Goal: Feedback & Contribution: Contribute content

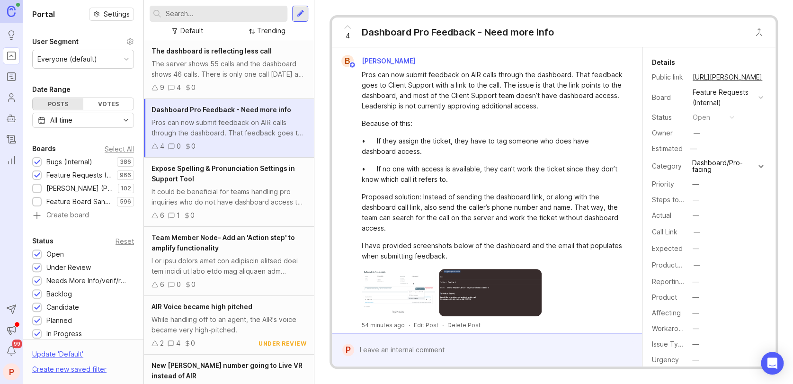
drag, startPoint x: 347, startPoint y: 23, endPoint x: 385, endPoint y: 61, distance: 53.9
click at [347, 23] on icon at bounding box center [347, 26] width 11 height 11
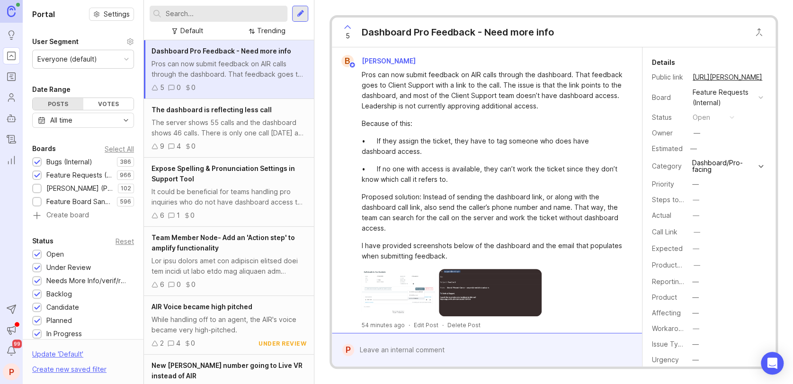
click at [216, 10] on input "text" at bounding box center [225, 14] width 118 height 10
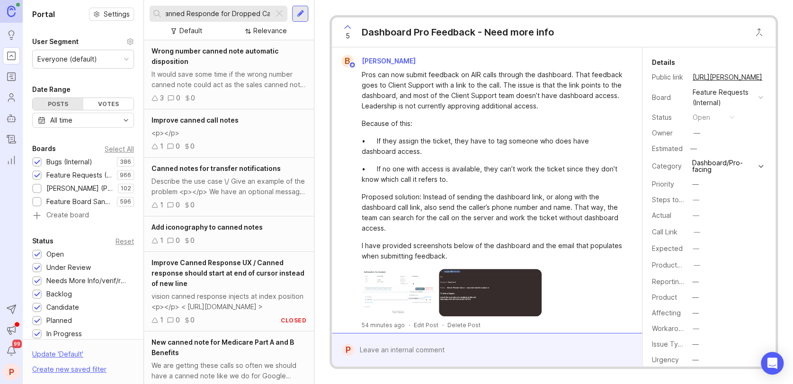
scroll to position [0, 9]
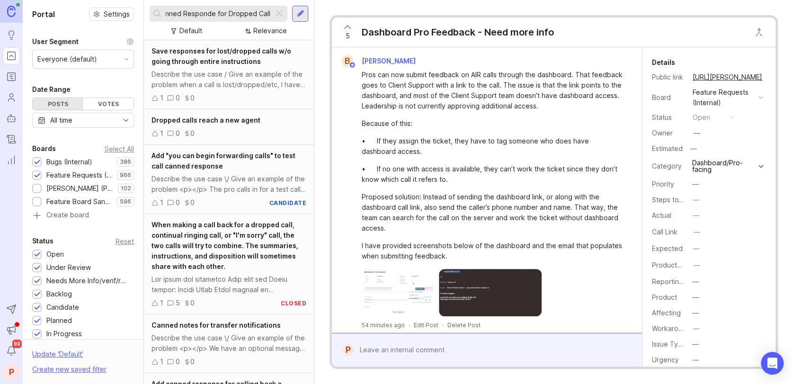
type input "Canned Responde for Dropped Calls"
click at [221, 82] on div "Describe the use case / Give an example of the problem when a call is lost/drop…" at bounding box center [228, 79] width 155 height 21
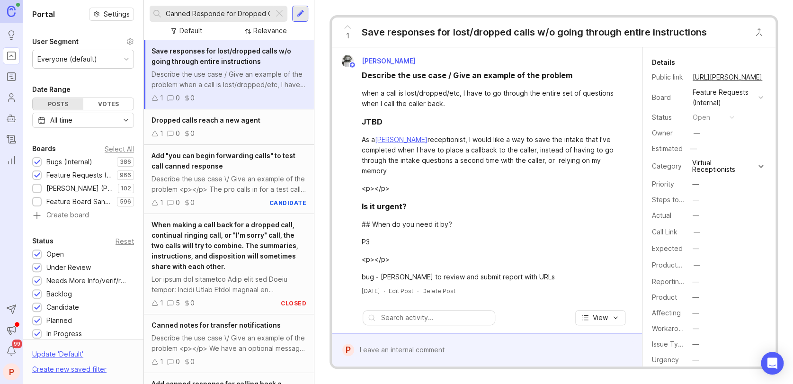
click at [298, 15] on div at bounding box center [301, 13] width 8 height 9
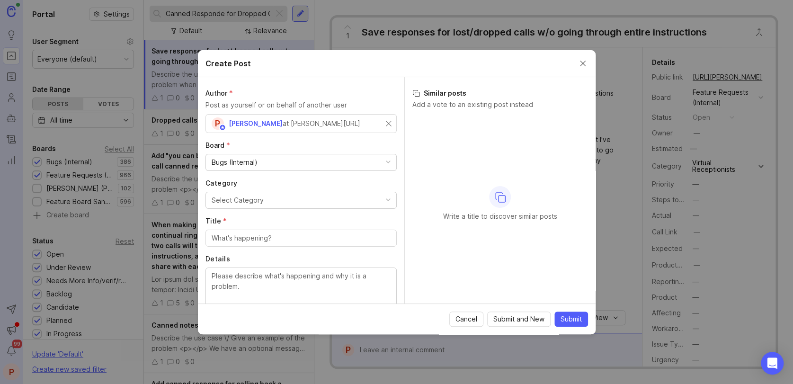
click at [578, 64] on button "Close create post modal" at bounding box center [582, 63] width 10 height 10
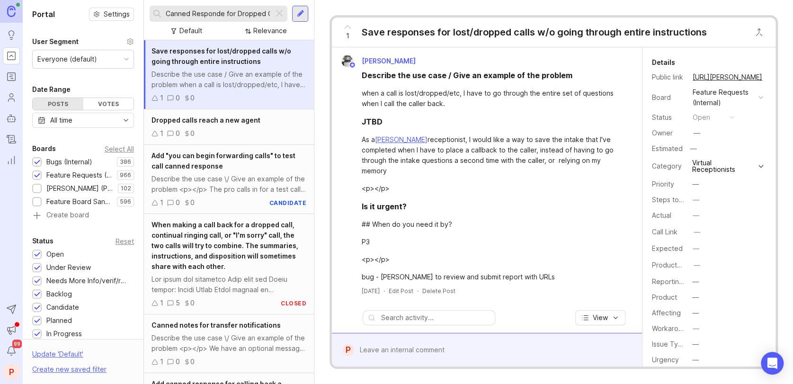
click at [240, 10] on input "Canned Responde for Dropped Calls" at bounding box center [218, 14] width 104 height 10
click at [297, 13] on div at bounding box center [301, 13] width 8 height 9
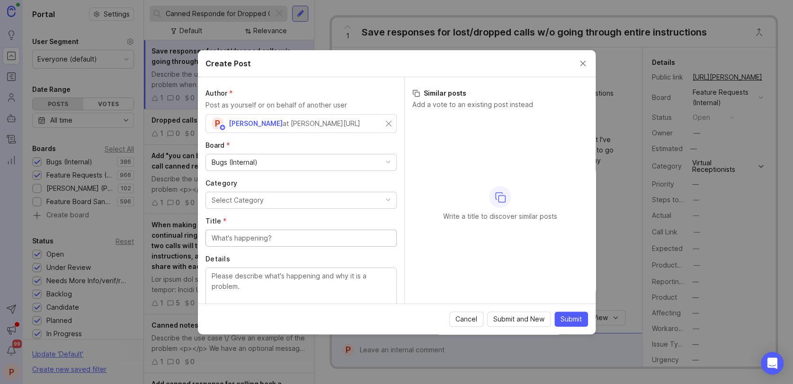
click at [268, 157] on div "Bugs (Internal)" at bounding box center [301, 162] width 190 height 16
click at [260, 198] on div "Select Category" at bounding box center [238, 200] width 52 height 10
click at [256, 231] on div at bounding box center [300, 238] width 191 height 17
paste input "Canned Responde for Dropped Calls"
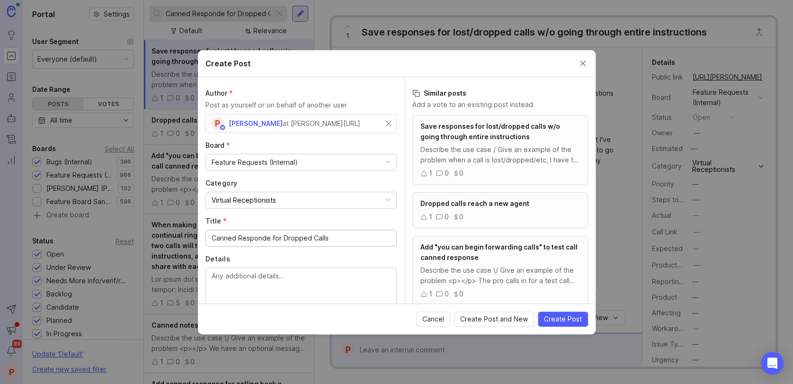
scroll to position [36, 0]
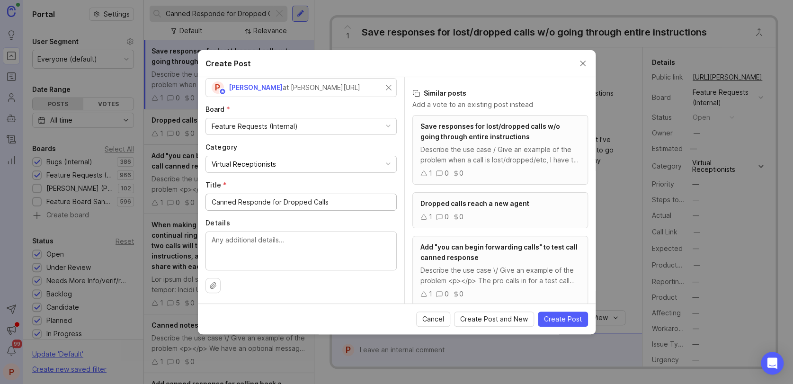
type input "Canned Responde for Dropped Calls"
click at [301, 239] on textarea "Details" at bounding box center [301, 250] width 179 height 31
type textarea "O"
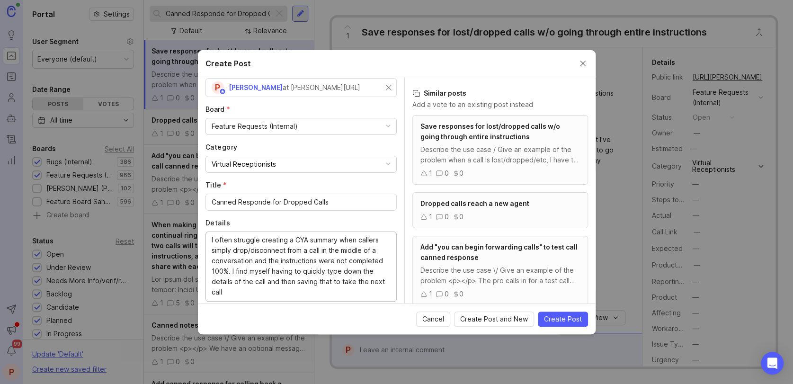
drag, startPoint x: 268, startPoint y: 240, endPoint x: 260, endPoint y: 235, distance: 9.3
click at [268, 240] on textarea "I often struggle creating a CYA summary when callers simply drop/disconnect fro…" at bounding box center [301, 266] width 179 height 62
click at [0, 0] on lt-em "to create" at bounding box center [0, 0] width 0 height 0
click at [243, 288] on textarea "I often struggle creating a CYA summary when callers simply drop/disconnect fro…" at bounding box center [301, 266] width 179 height 62
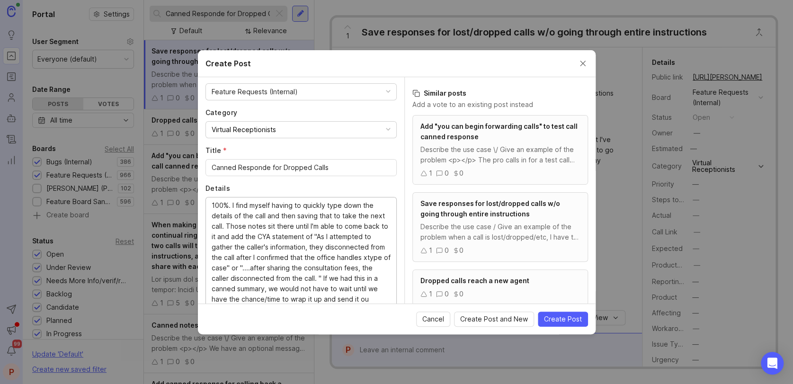
scroll to position [51, 0]
click at [319, 248] on textarea "I often struggle to create a CYA summary when callers simply drop/disconnect fr…" at bounding box center [301, 252] width 179 height 104
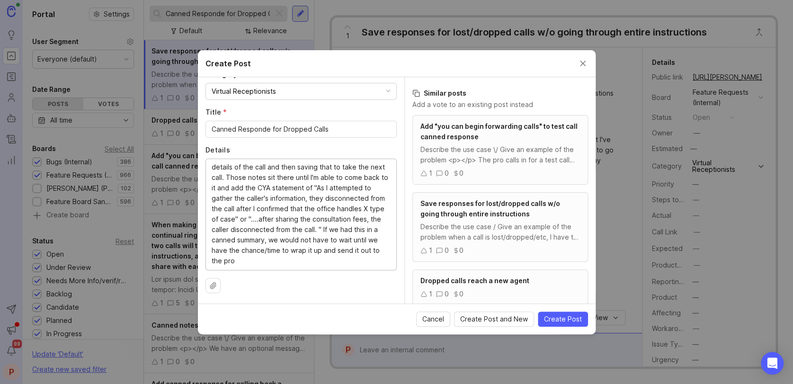
scroll to position [52, 0]
type textarea "I often struggle to create a CYA summary when callers simply drop/disconnect fr…"
click at [550, 320] on span "Create Post" at bounding box center [563, 318] width 38 height 9
